Goal: Check status: Check status

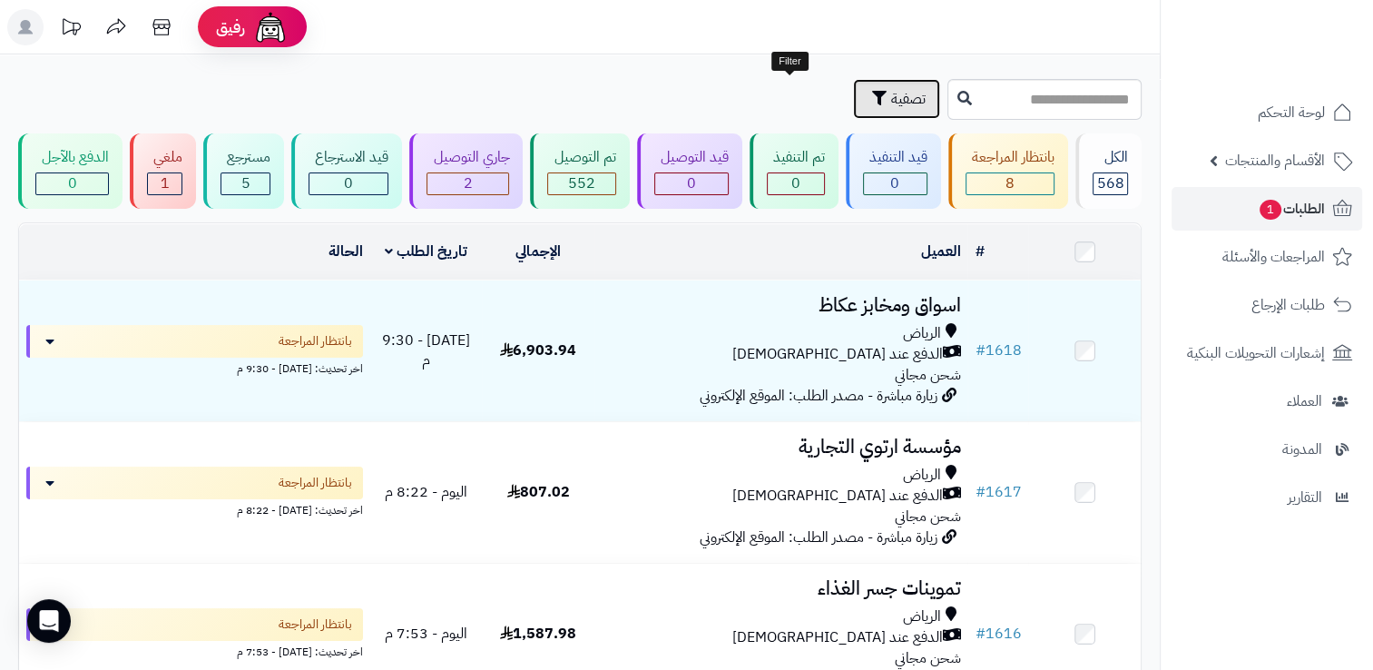
click at [853, 111] on button "تصفية" at bounding box center [896, 99] width 87 height 40
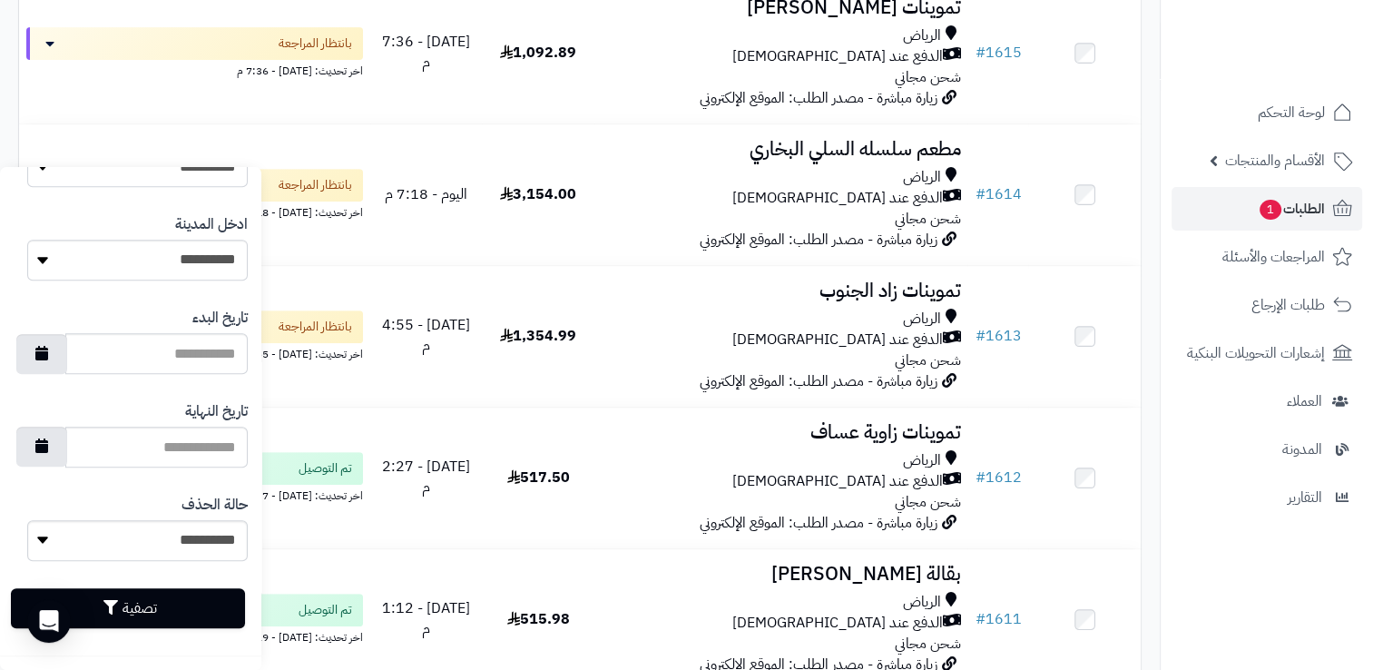
scroll to position [1089, 0]
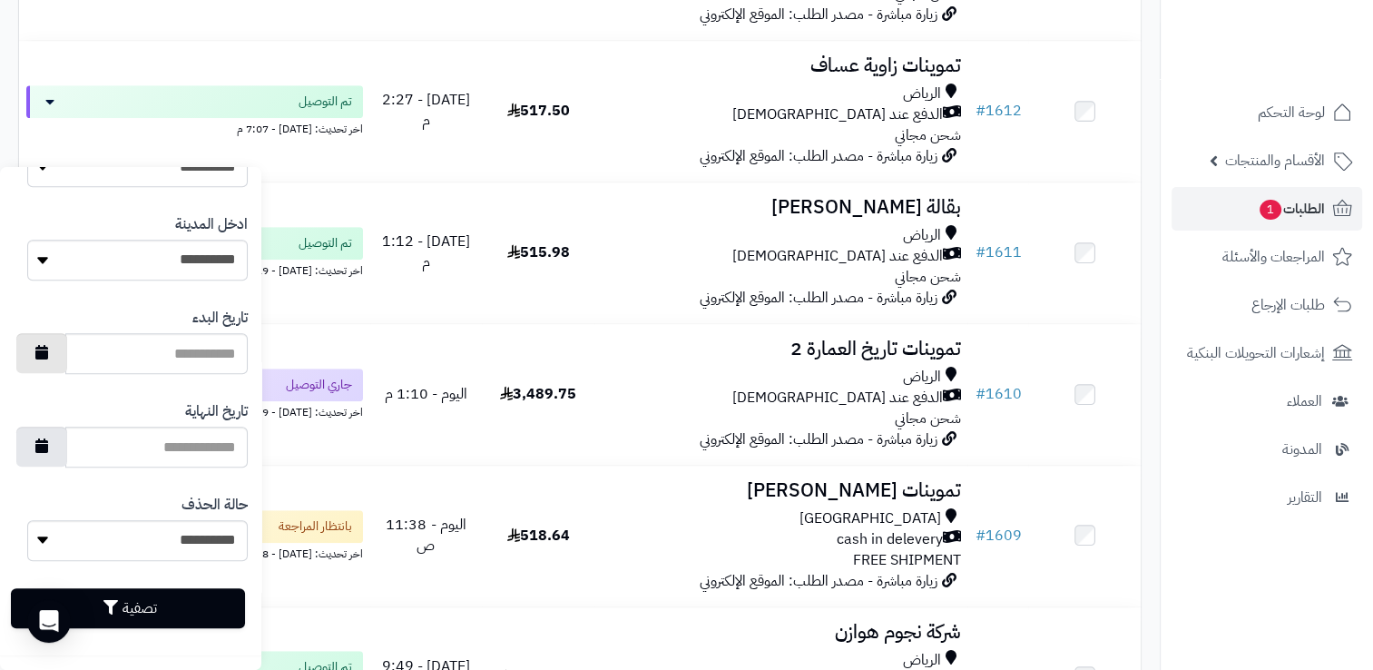
click at [48, 354] on icon "button" at bounding box center [41, 352] width 13 height 15
type input "**********"
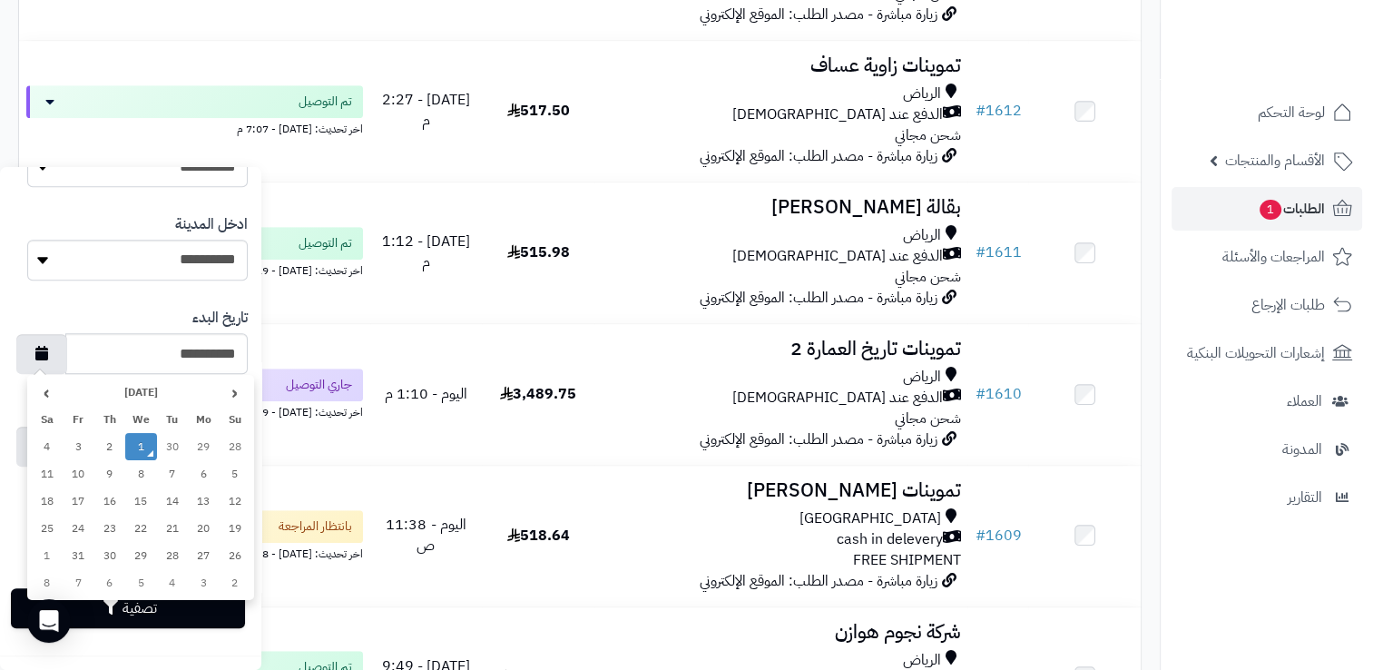
click at [135, 447] on td "1" at bounding box center [141, 446] width 32 height 27
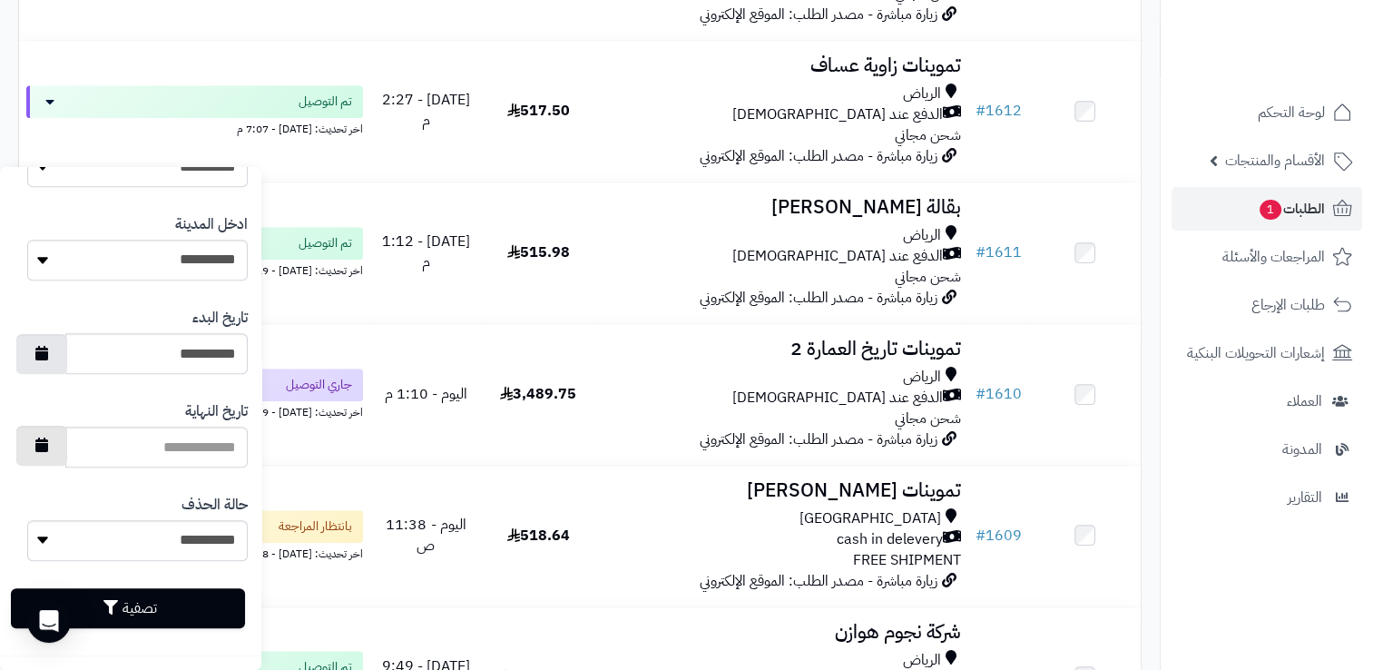
click at [67, 458] on button "button" at bounding box center [41, 446] width 51 height 40
type input "**********"
click at [48, 445] on icon "button" at bounding box center [41, 444] width 13 height 15
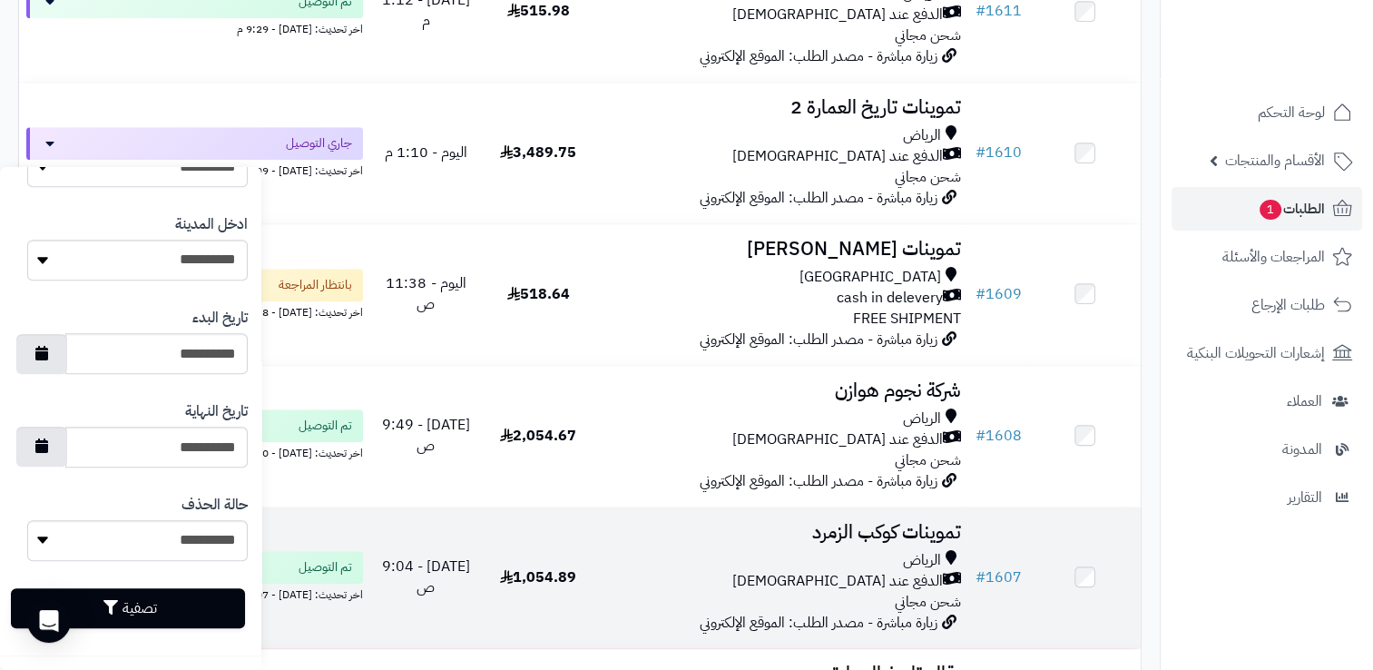
scroll to position [1361, 0]
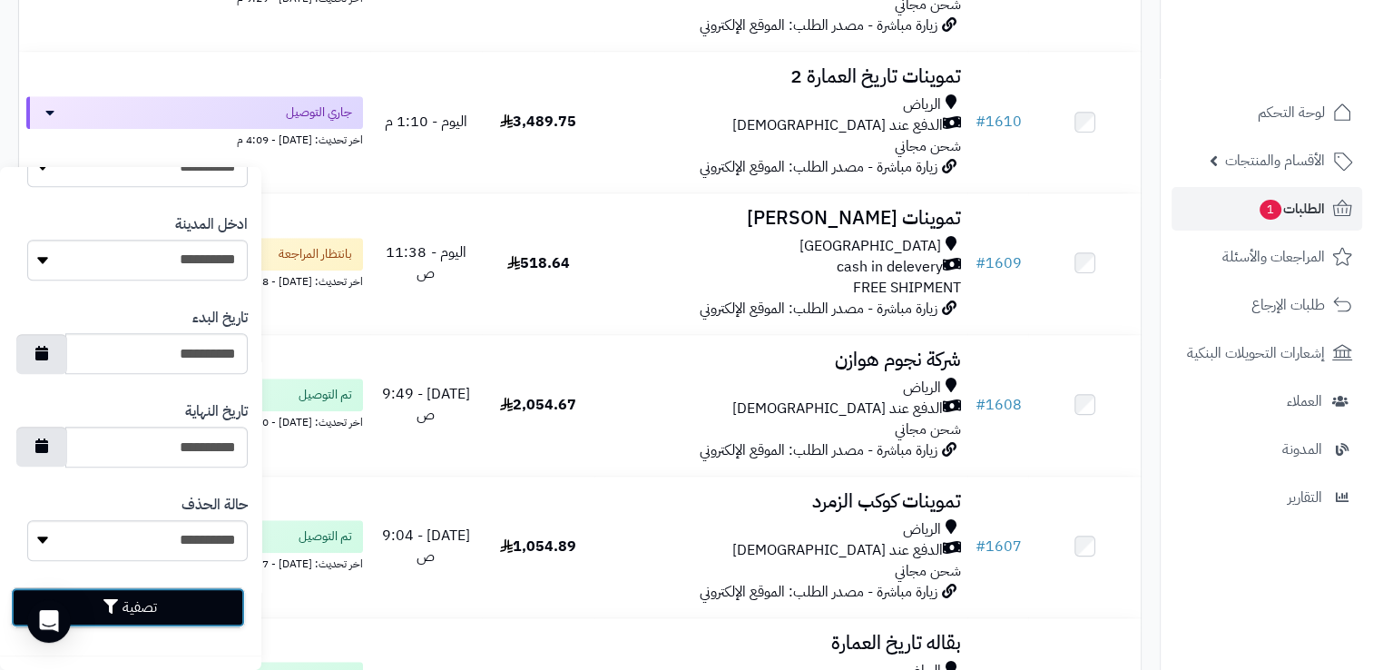
click at [154, 609] on button "تصفية" at bounding box center [128, 607] width 234 height 40
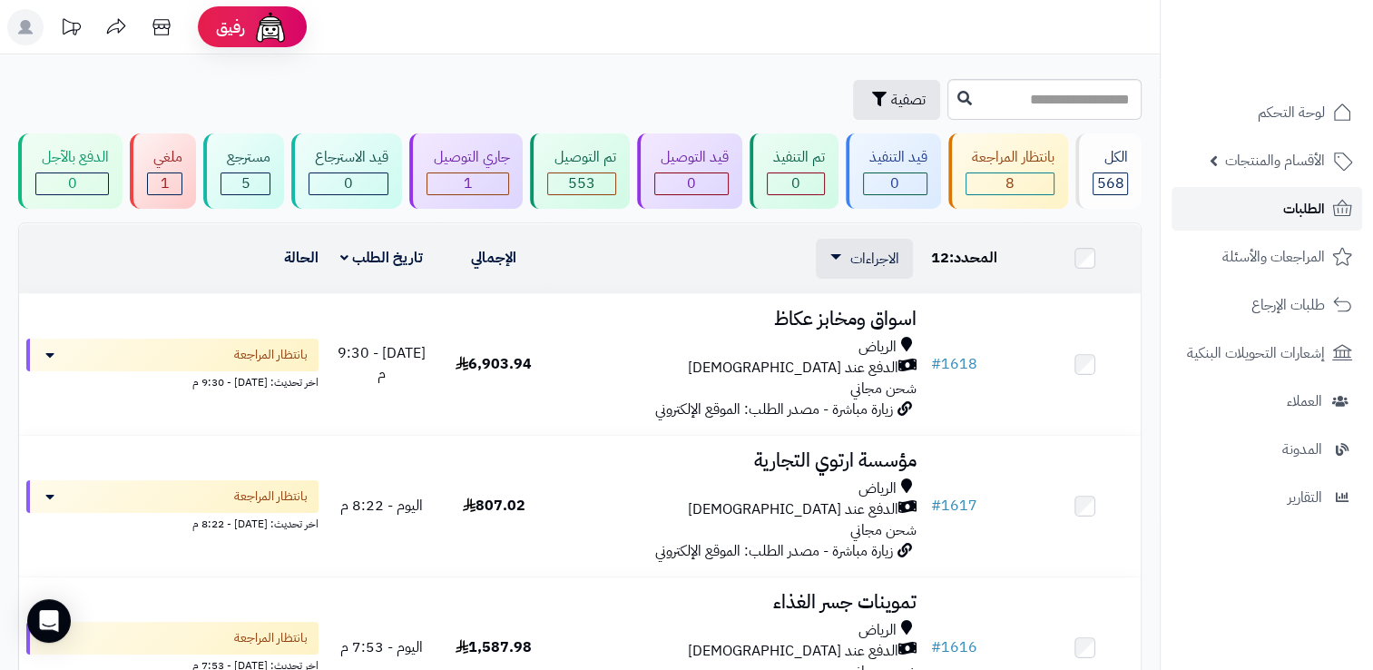
click at [1258, 204] on link "الطلبات" at bounding box center [1266, 209] width 191 height 44
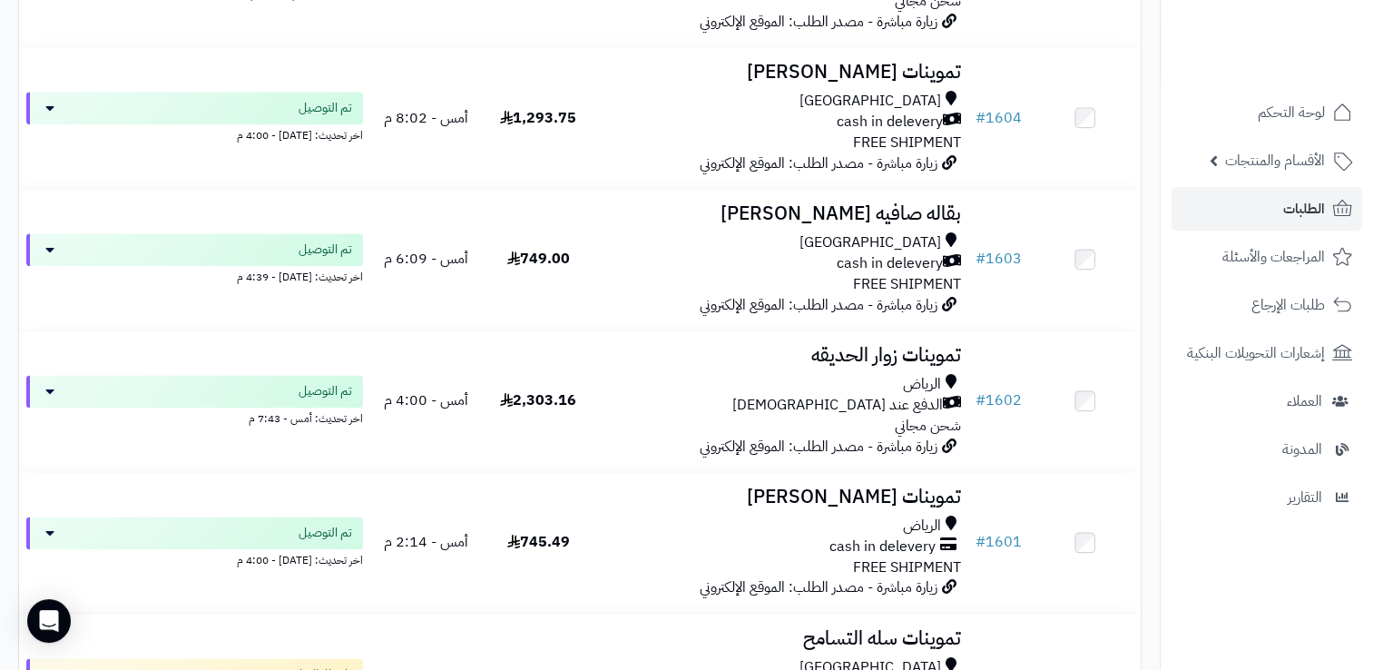
scroll to position [2268, 0]
